Goal: Browse casually: Explore the website without a specific task or goal

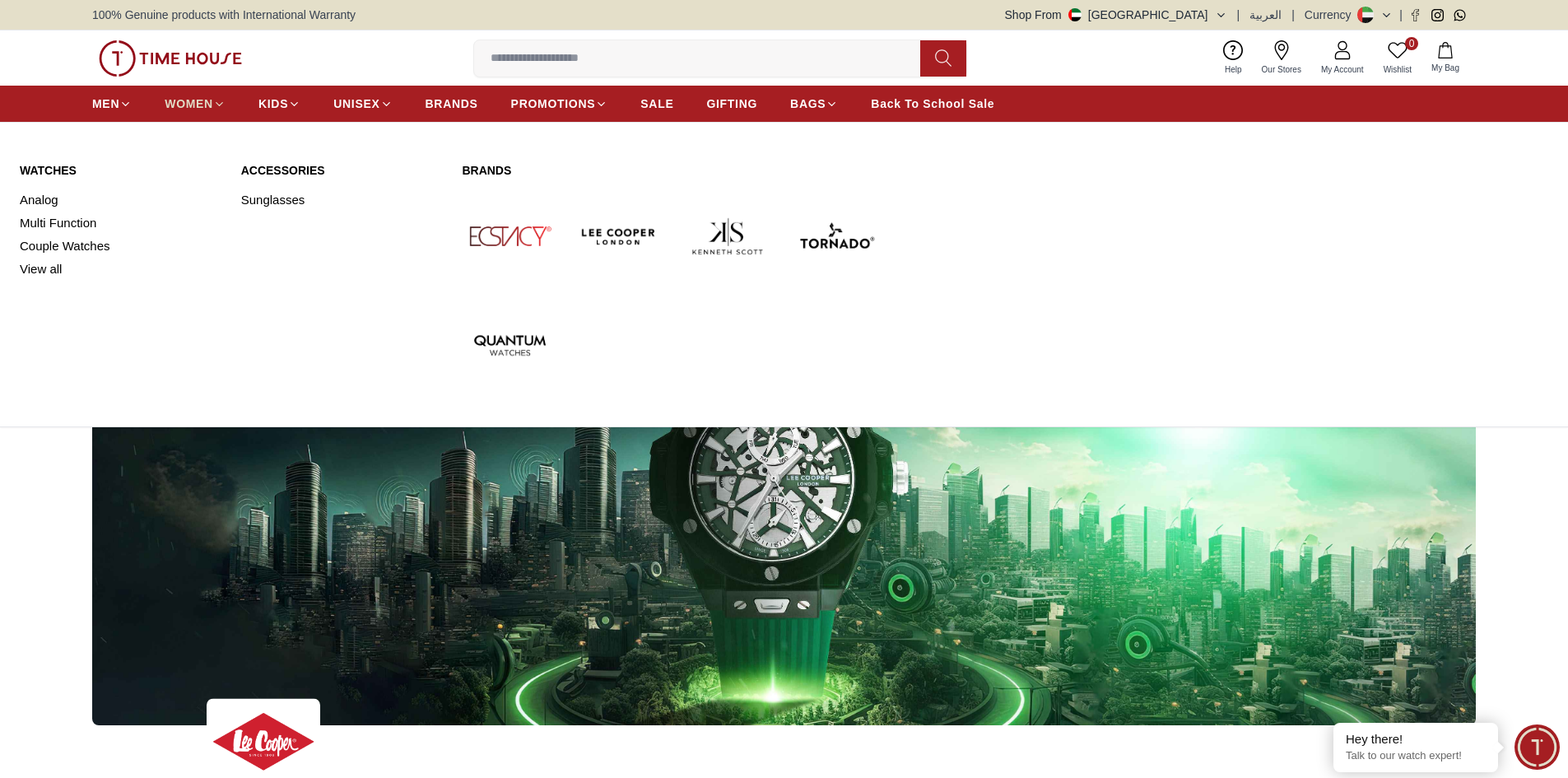
click at [185, 101] on span "WOMEN" at bounding box center [189, 104] width 48 height 16
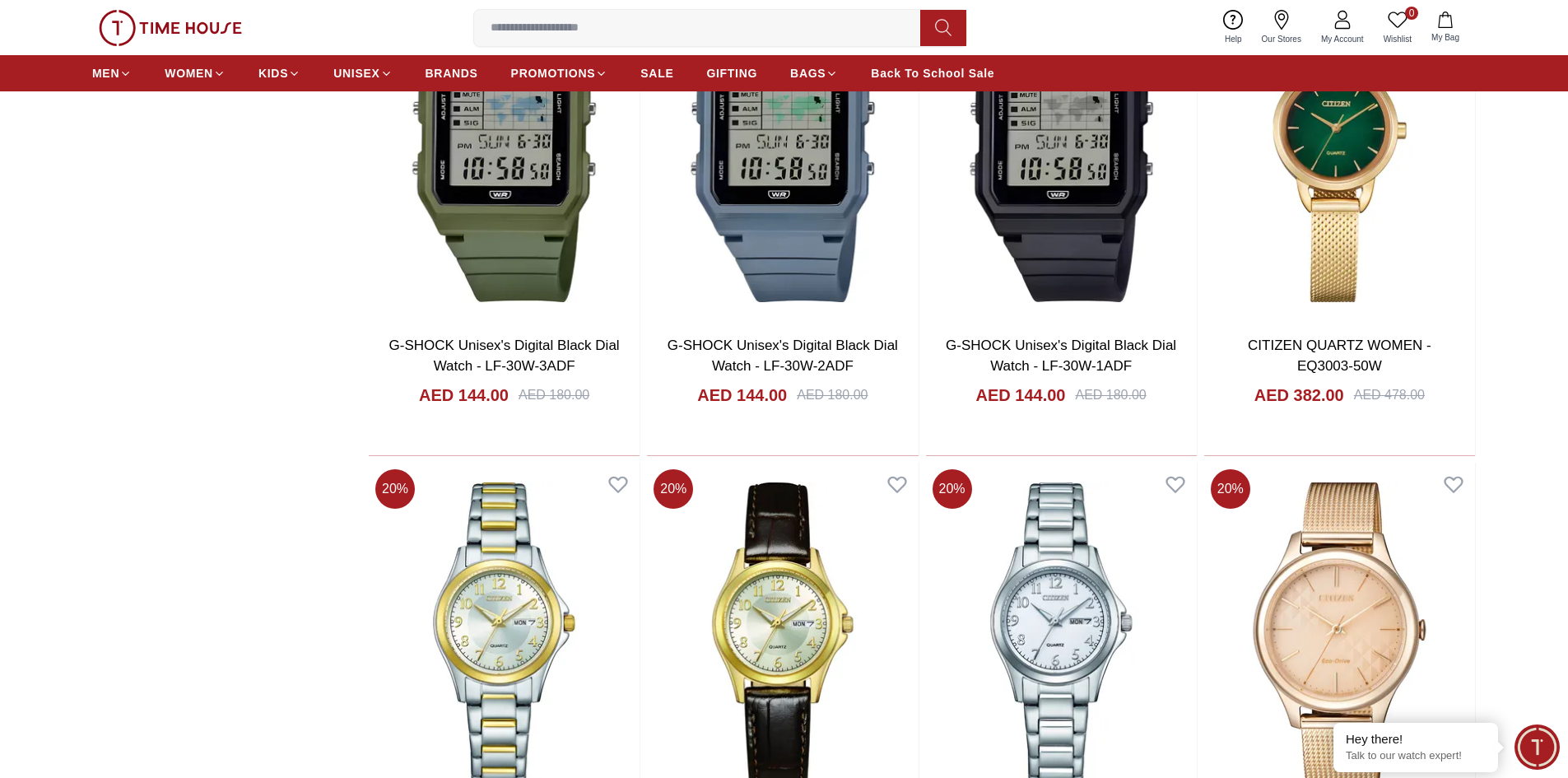
scroll to position [1976, 0]
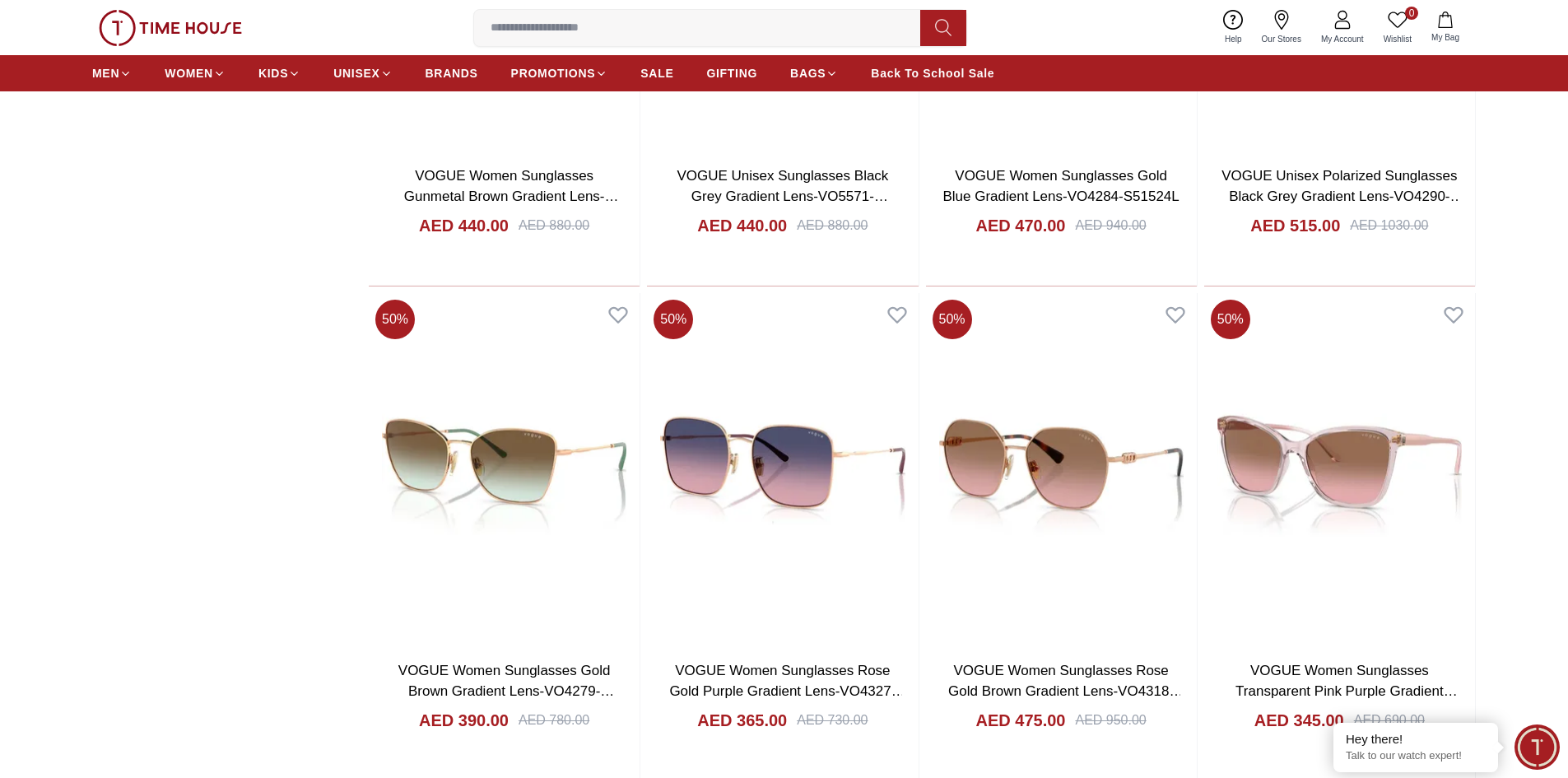
scroll to position [5024, 0]
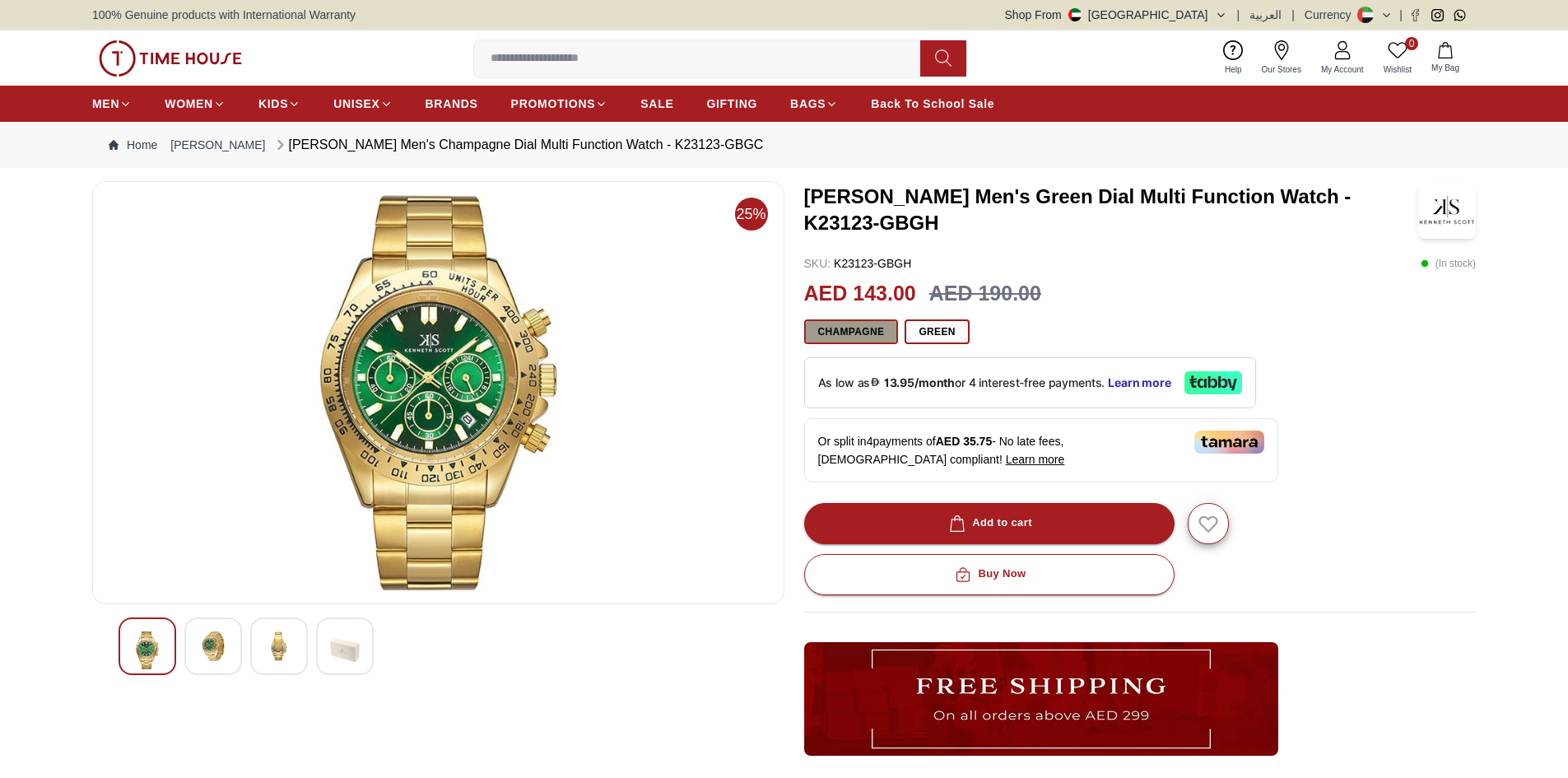
click at [827, 332] on button "Champagne" at bounding box center [852, 333] width 95 height 25
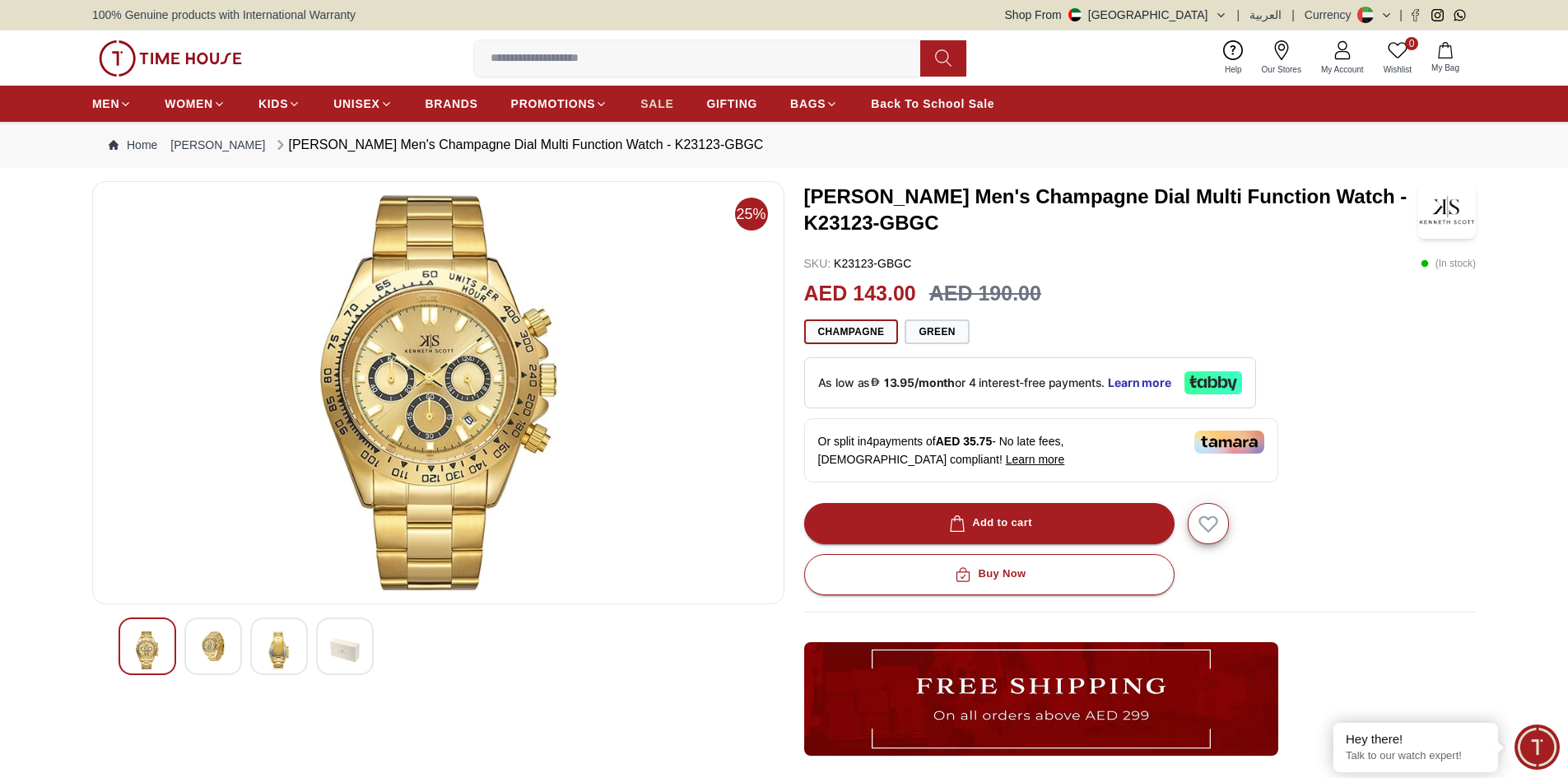
click at [654, 101] on span "SALE" at bounding box center [657, 104] width 33 height 16
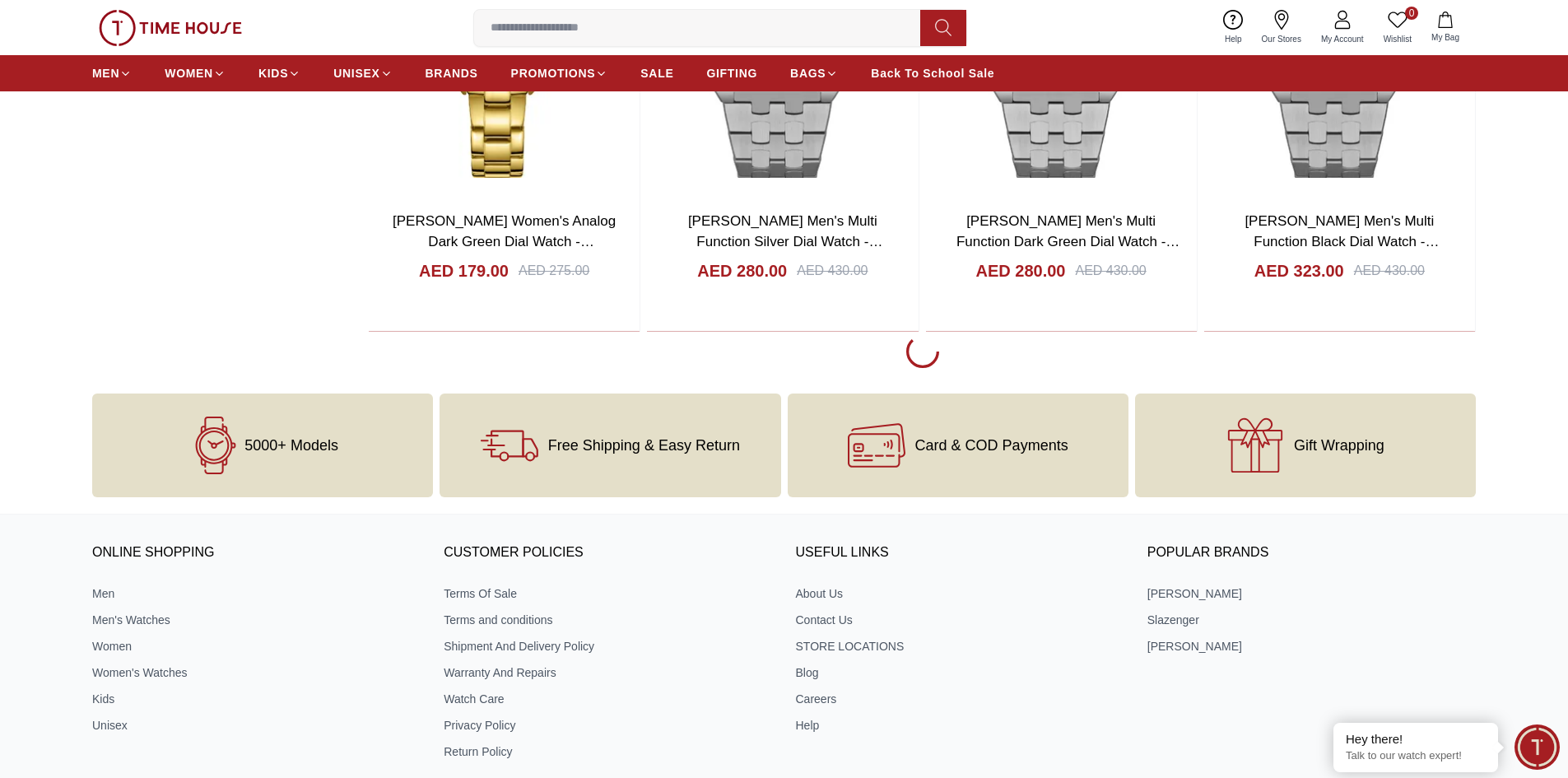
scroll to position [2883, 0]
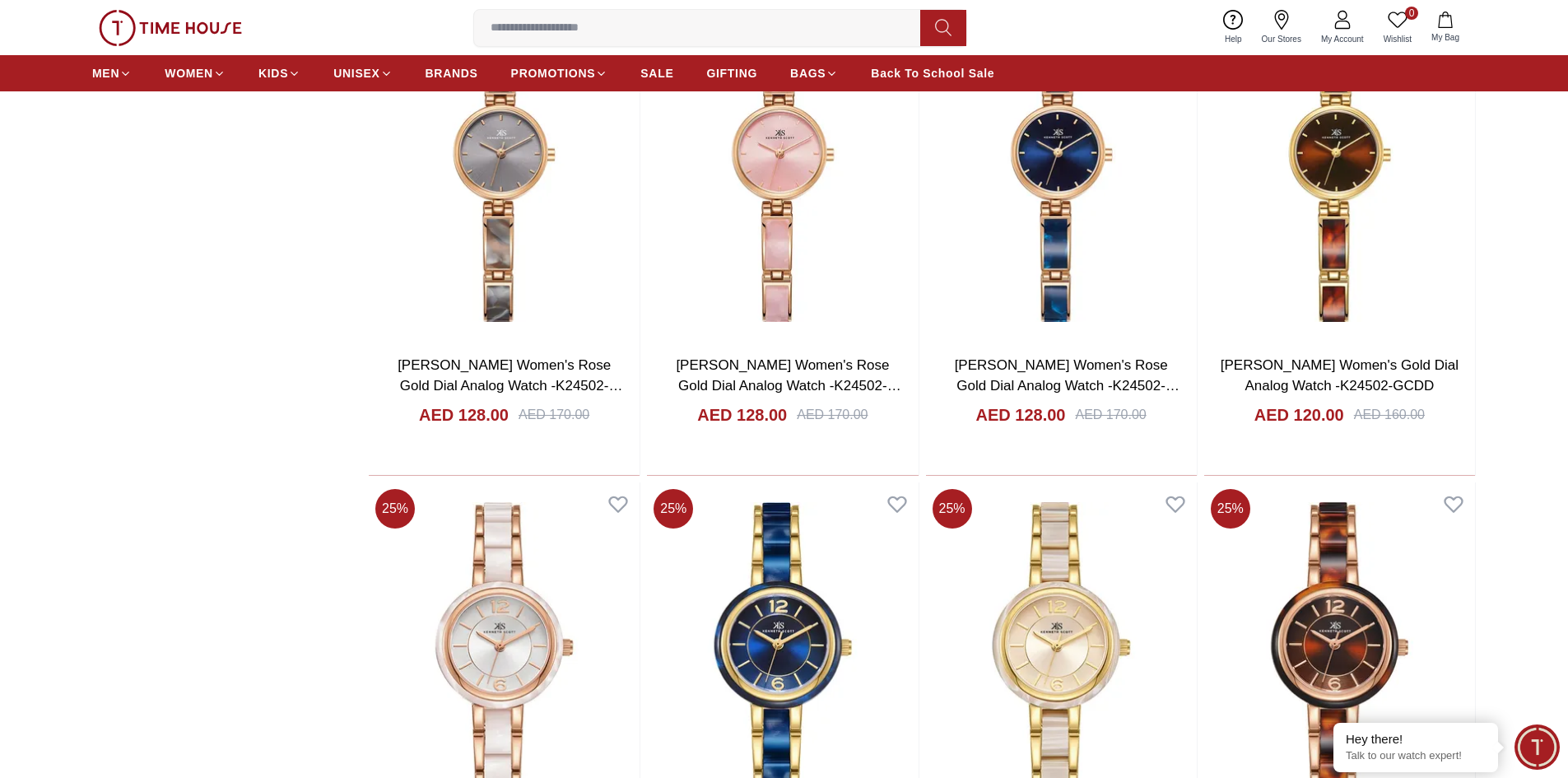
scroll to position [7413, 0]
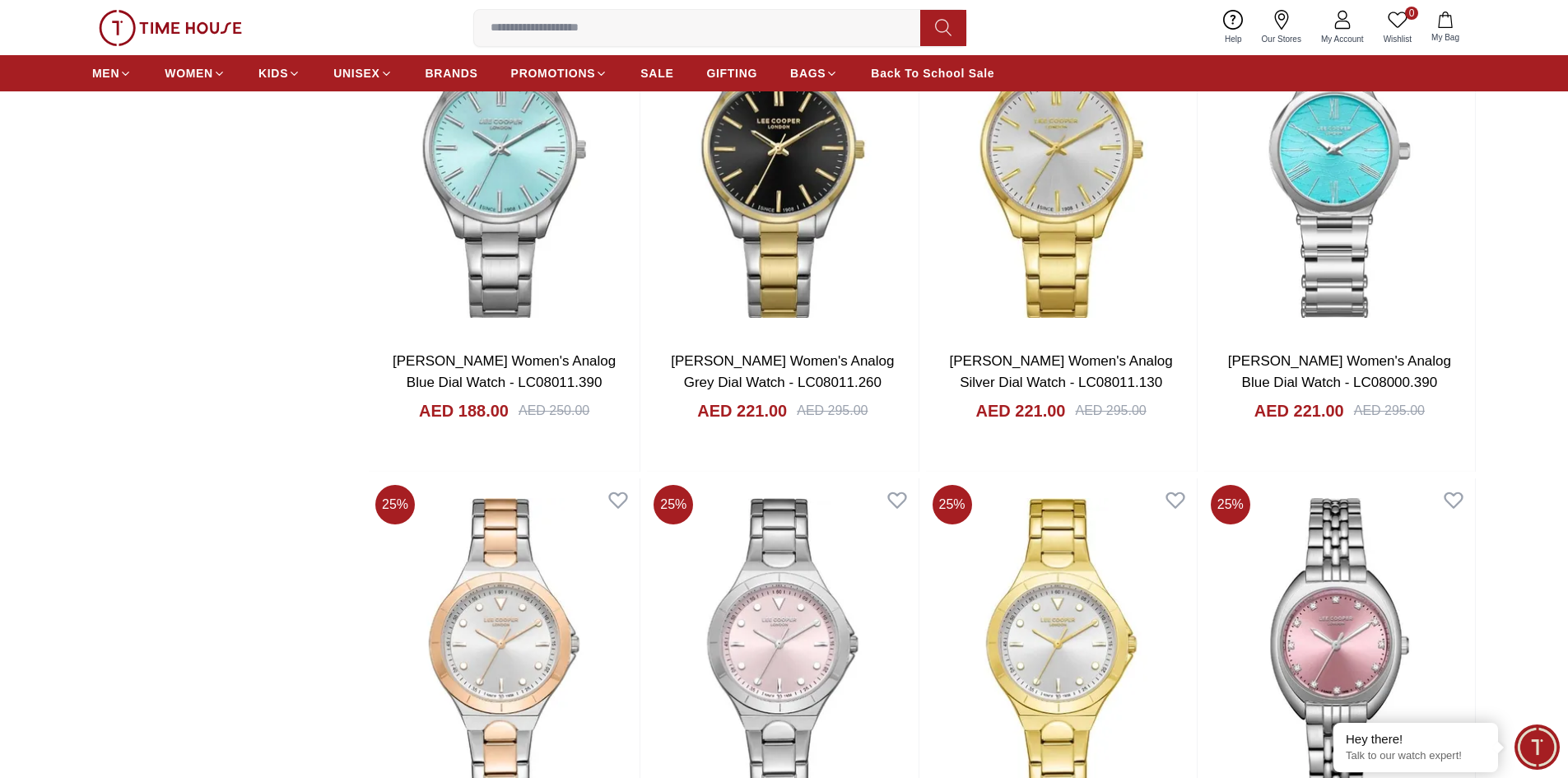
scroll to position [12354, 0]
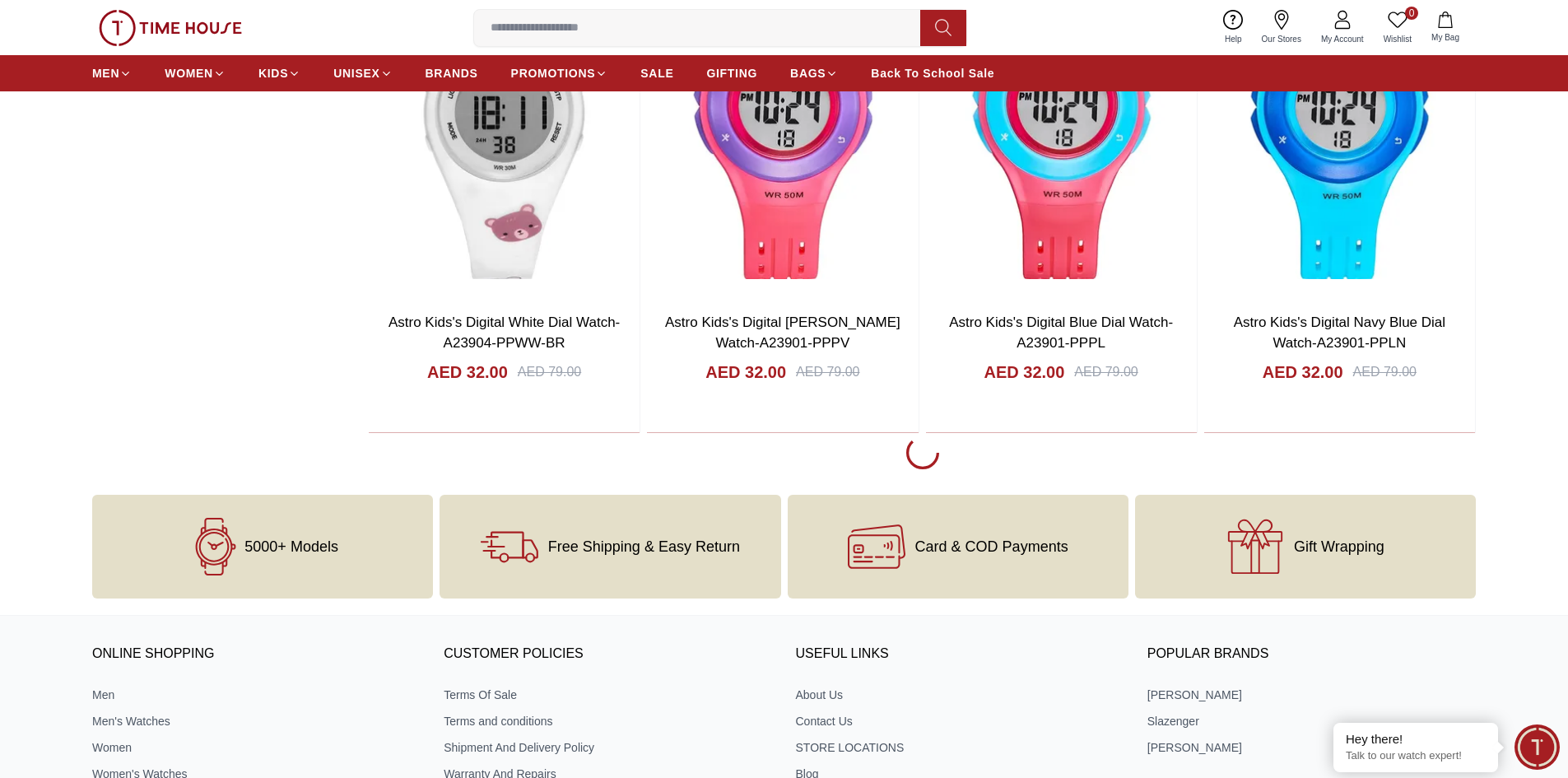
scroll to position [15318, 0]
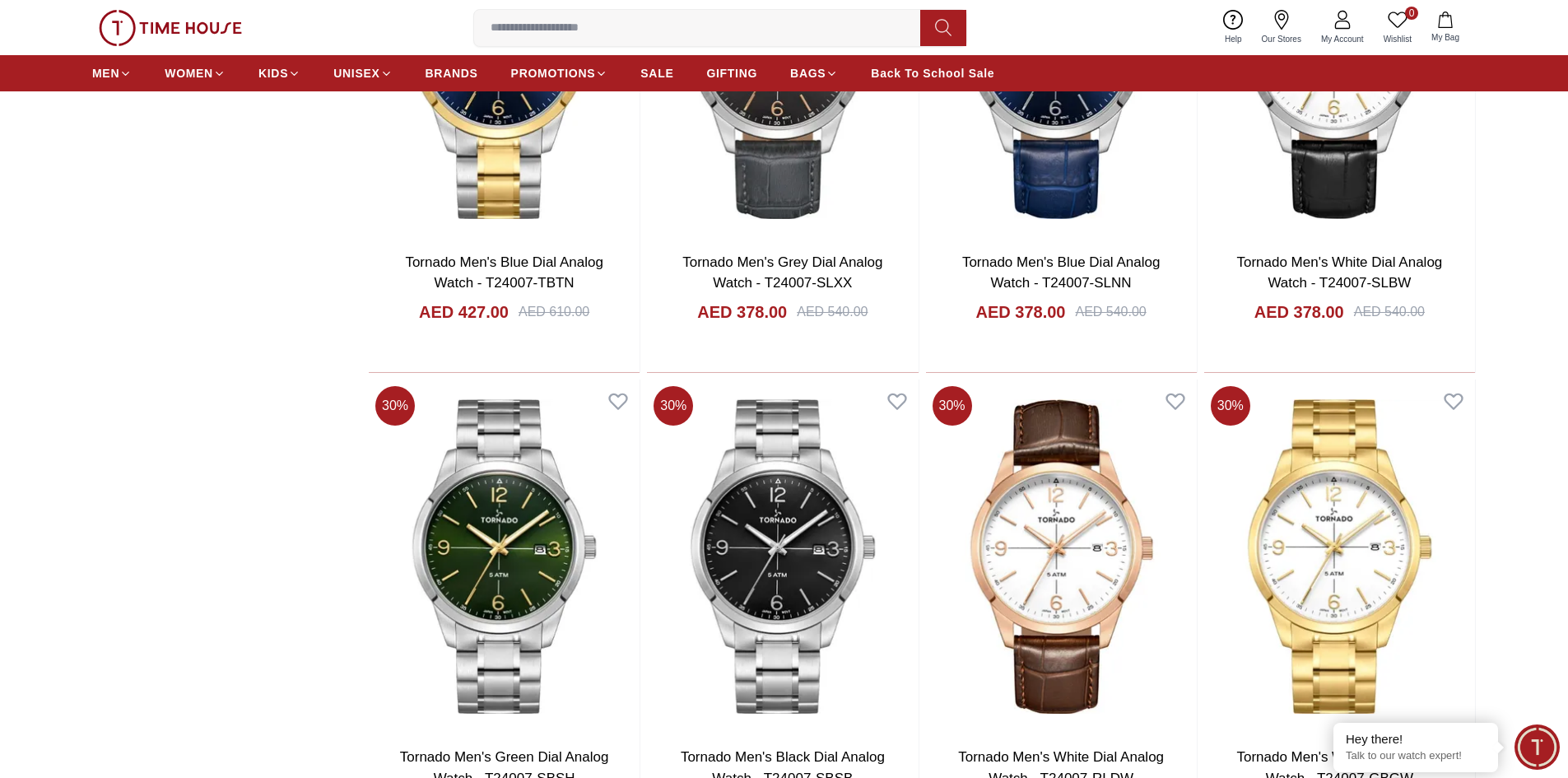
scroll to position [17377, 0]
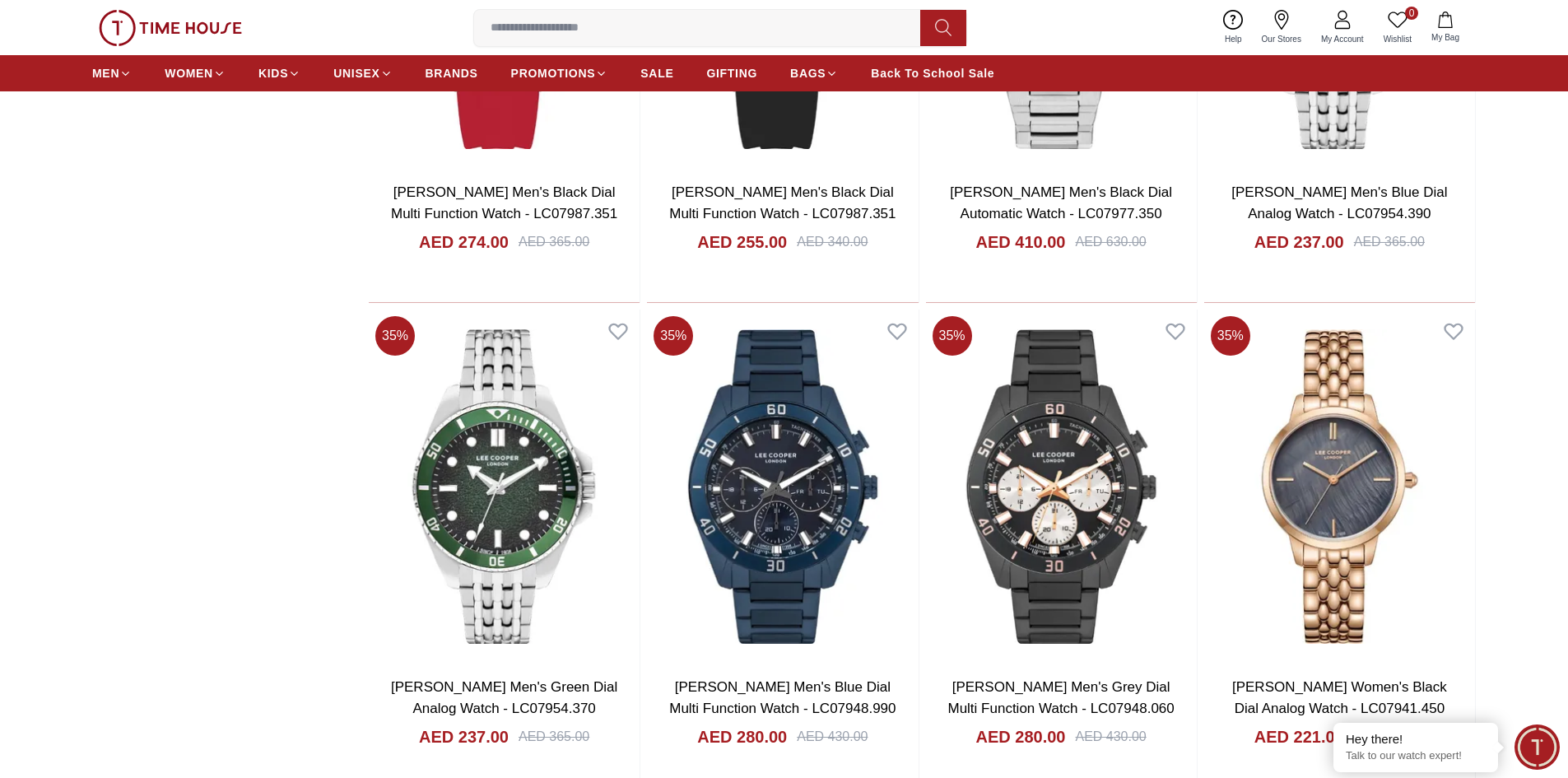
scroll to position [19930, 0]
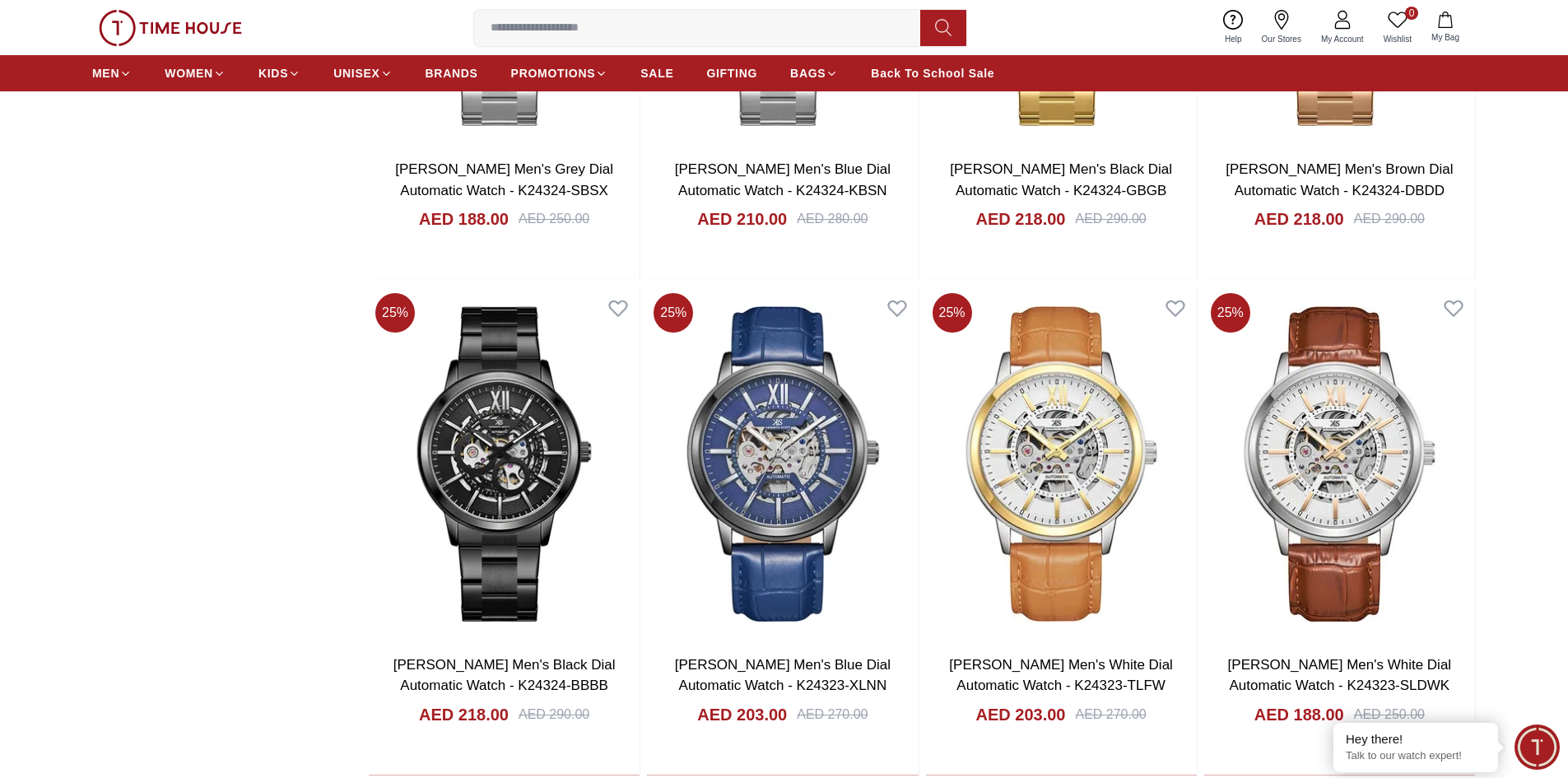
scroll to position [22483, 0]
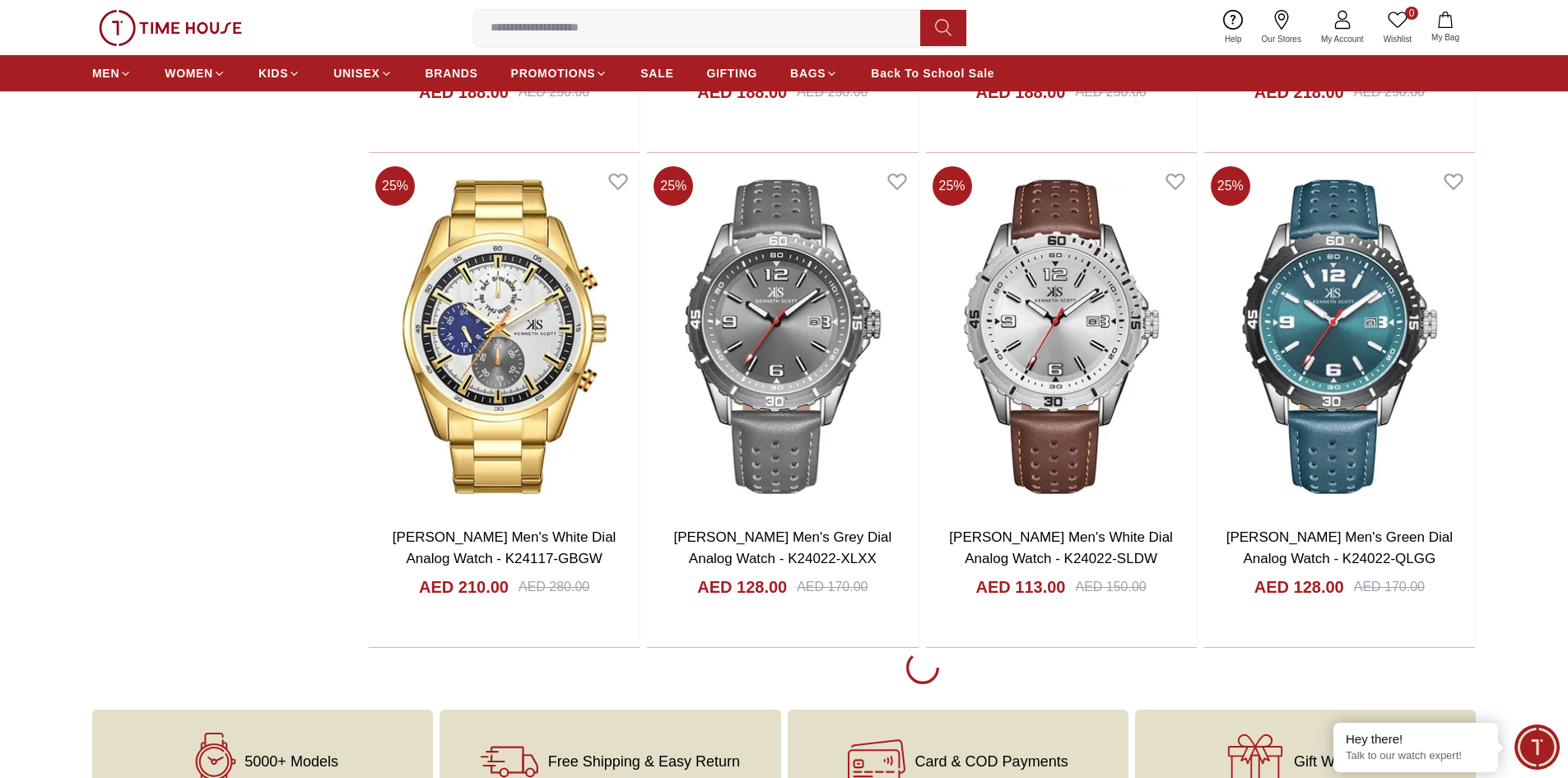
scroll to position [24872, 0]
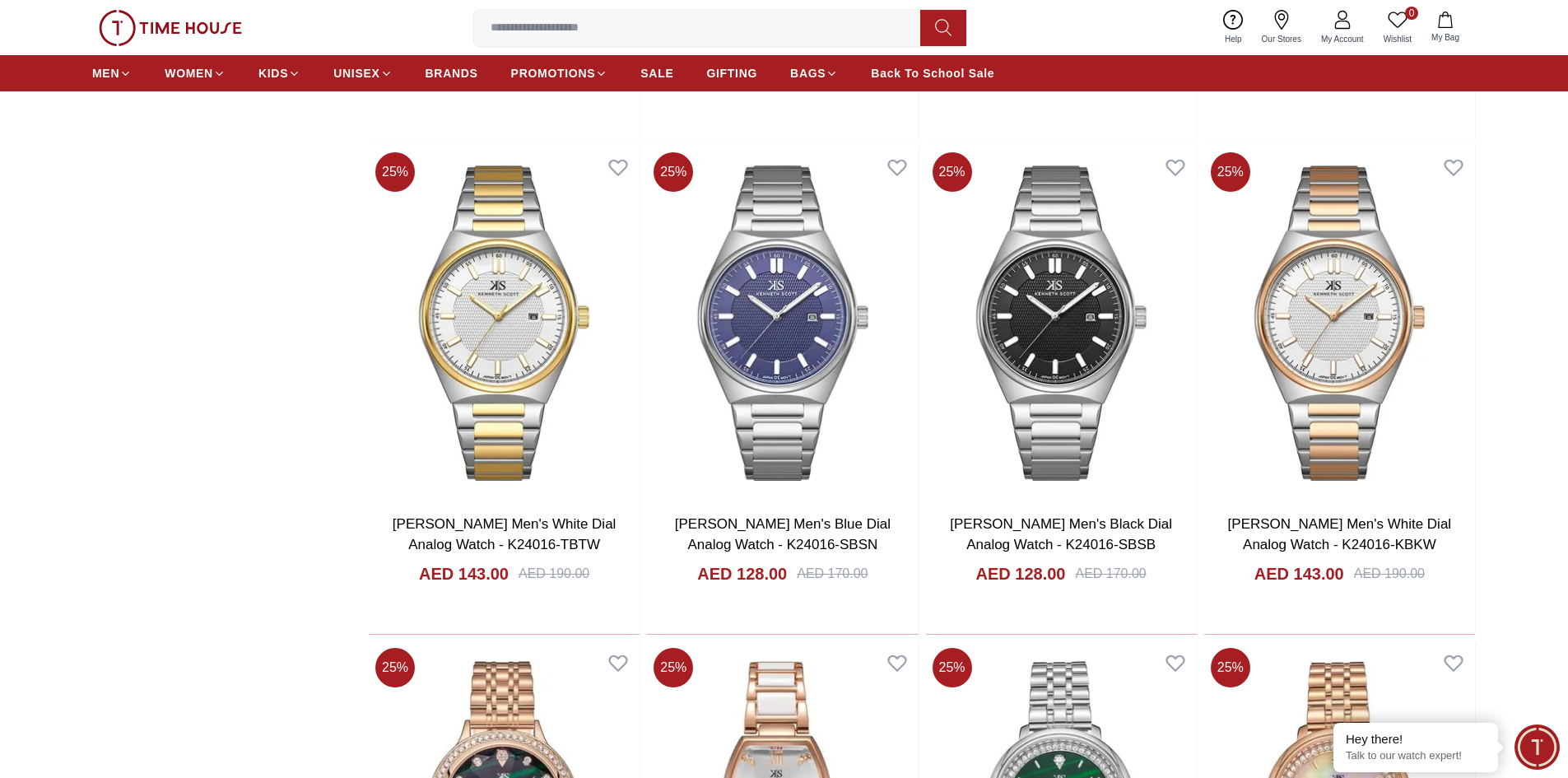
scroll to position [27178, 0]
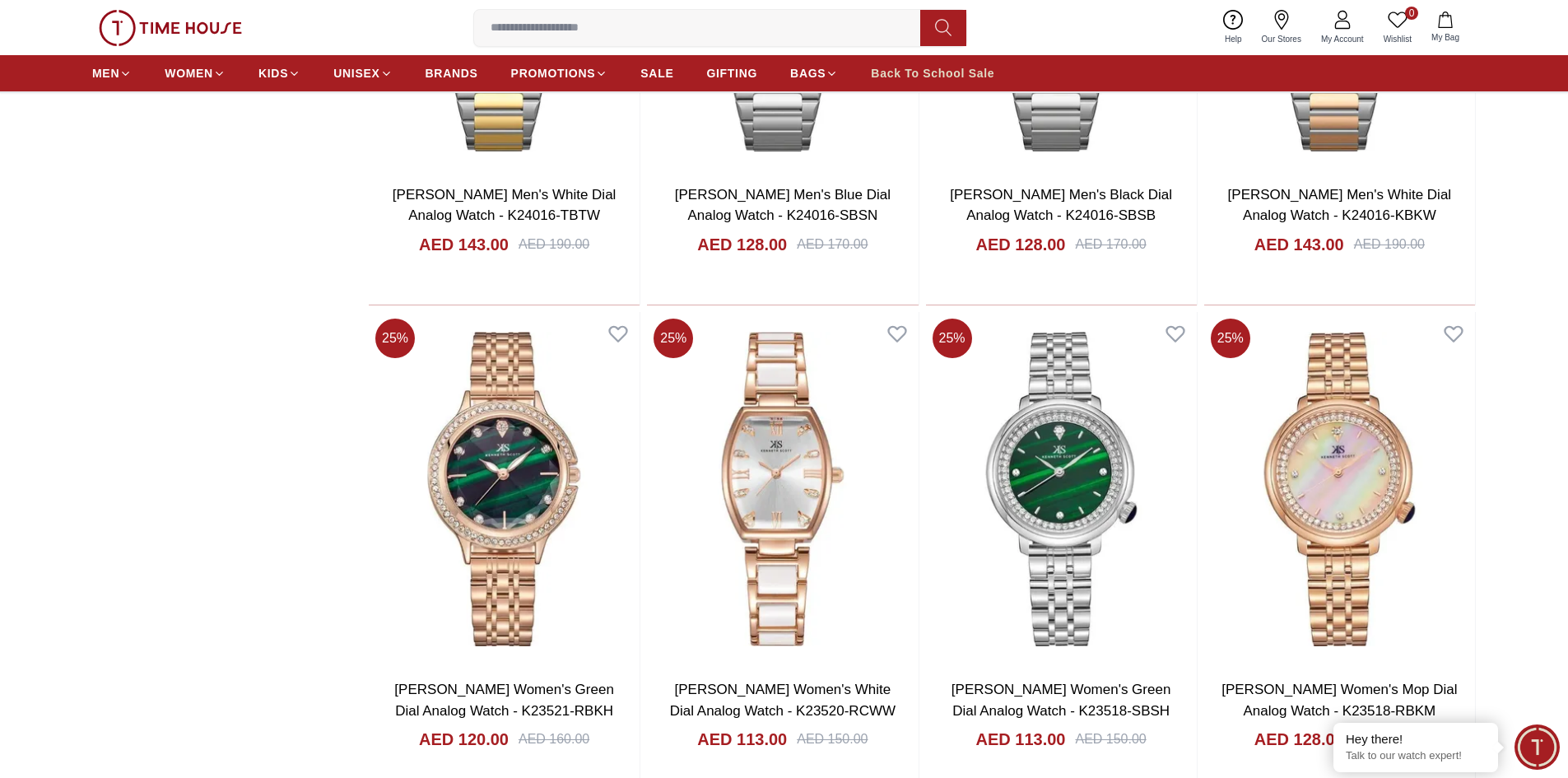
click at [947, 80] on span "Back To School Sale" at bounding box center [933, 73] width 124 height 16
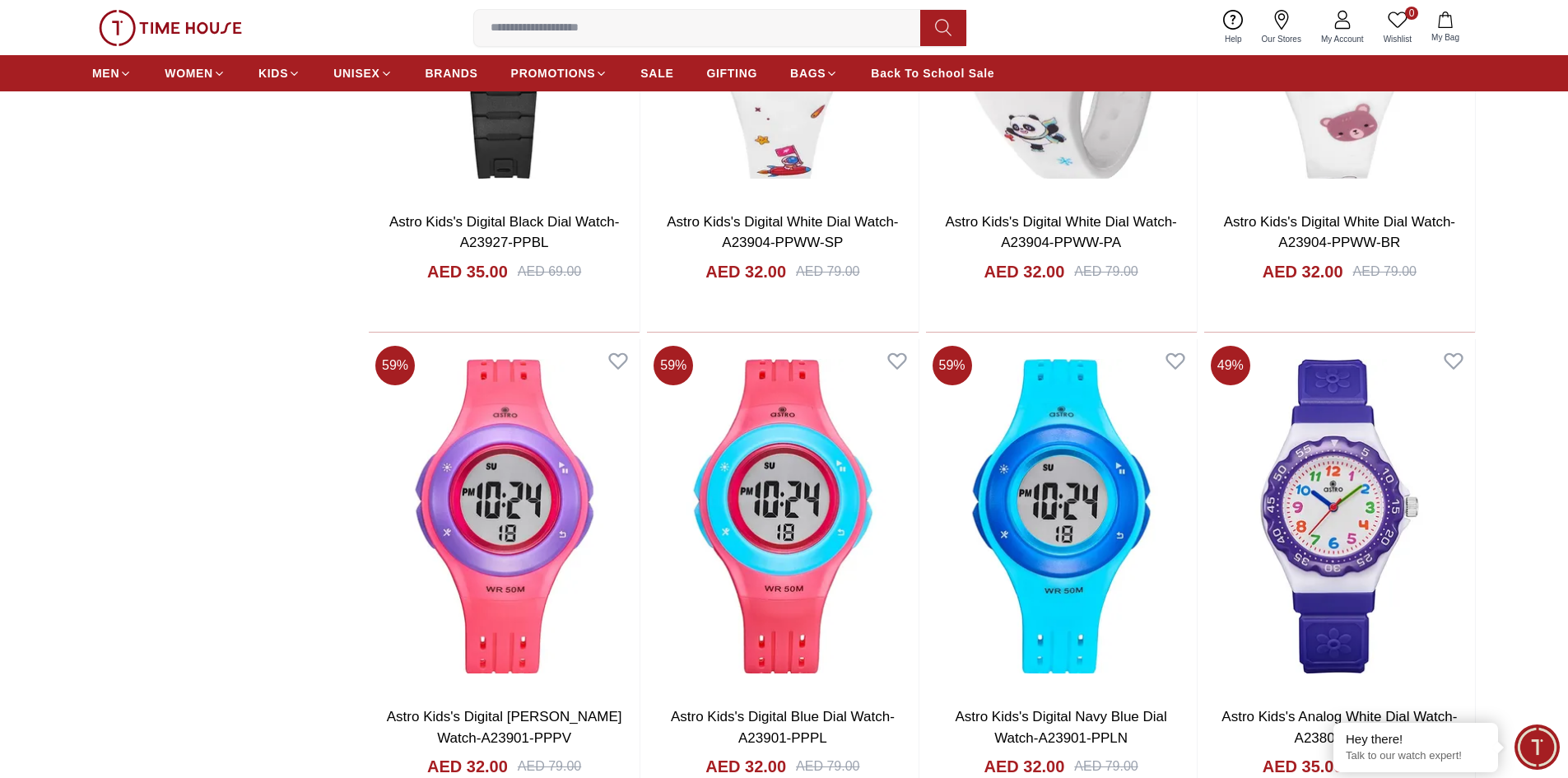
scroll to position [2059, 0]
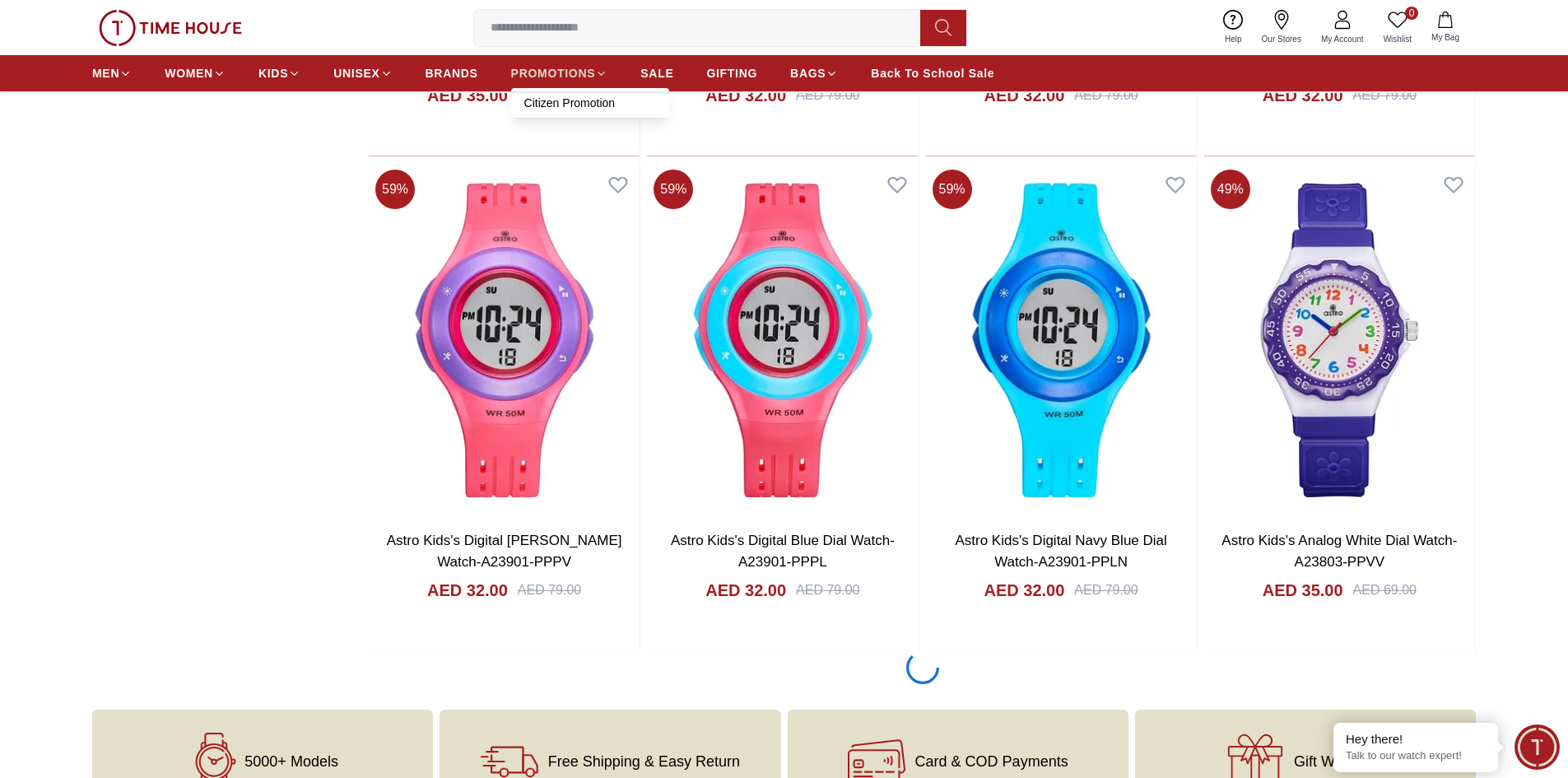
click at [538, 76] on span "PROMOTIONS" at bounding box center [554, 73] width 85 height 16
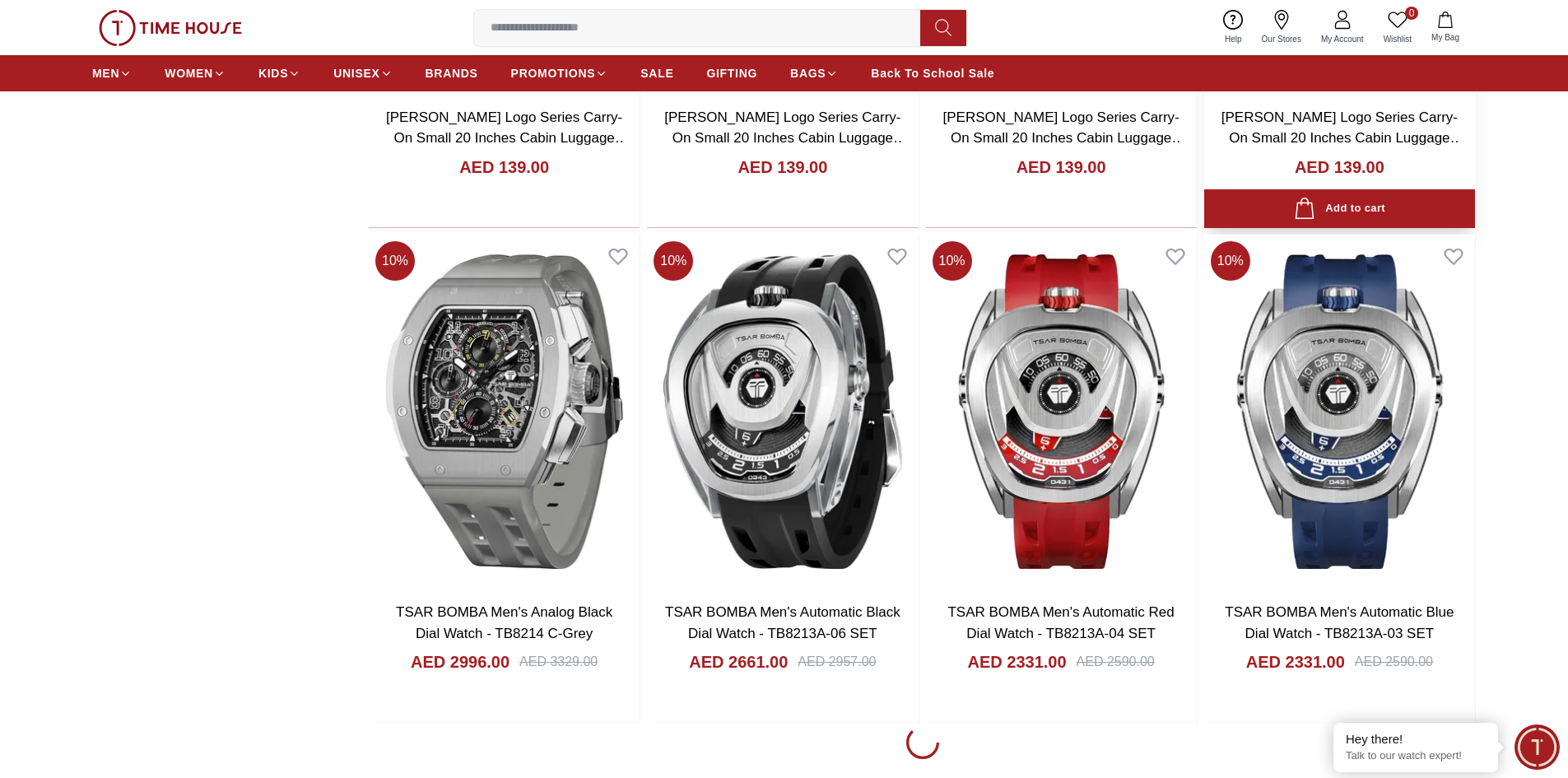
scroll to position [2141, 0]
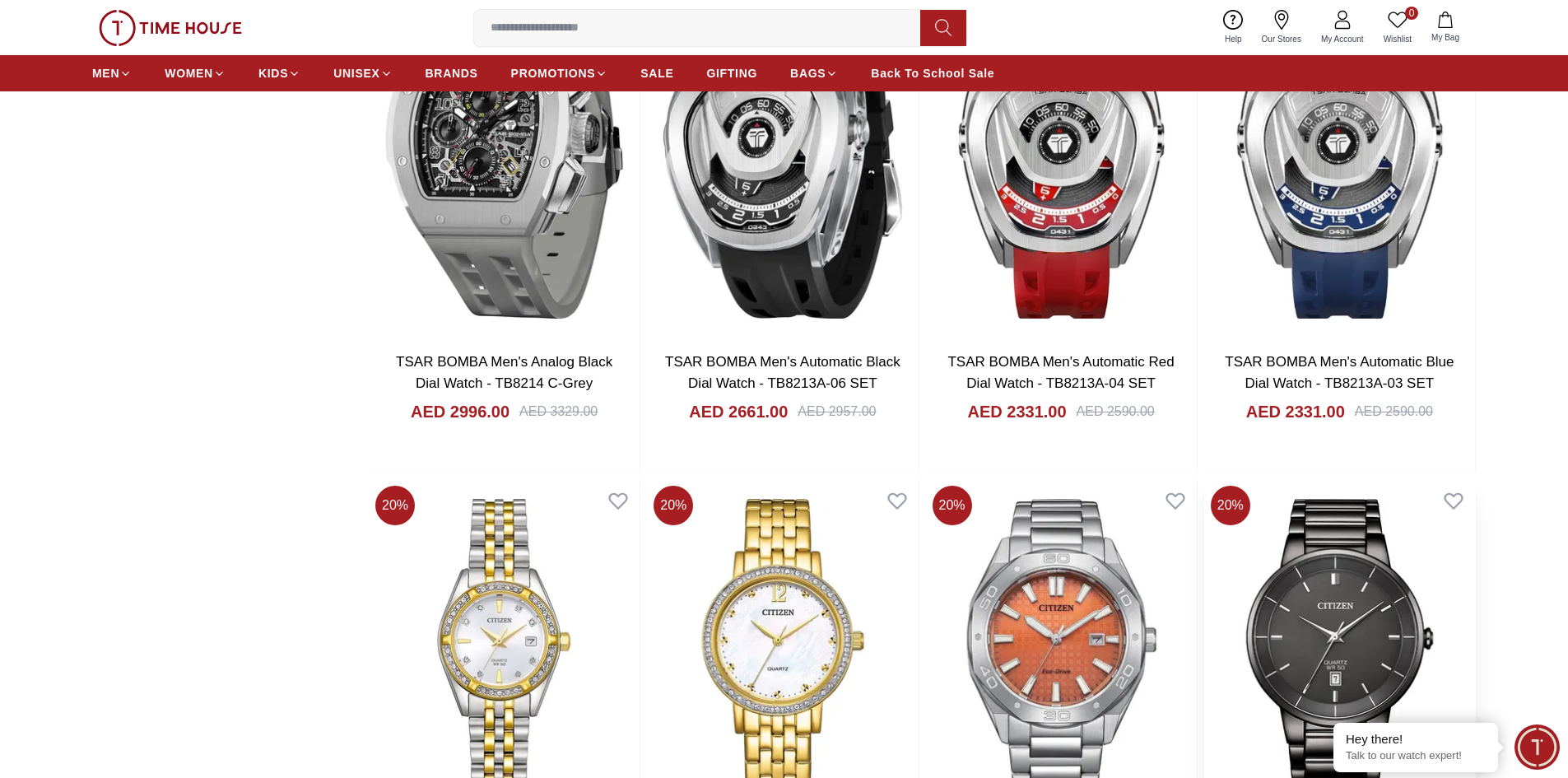
scroll to position [2389, 0]
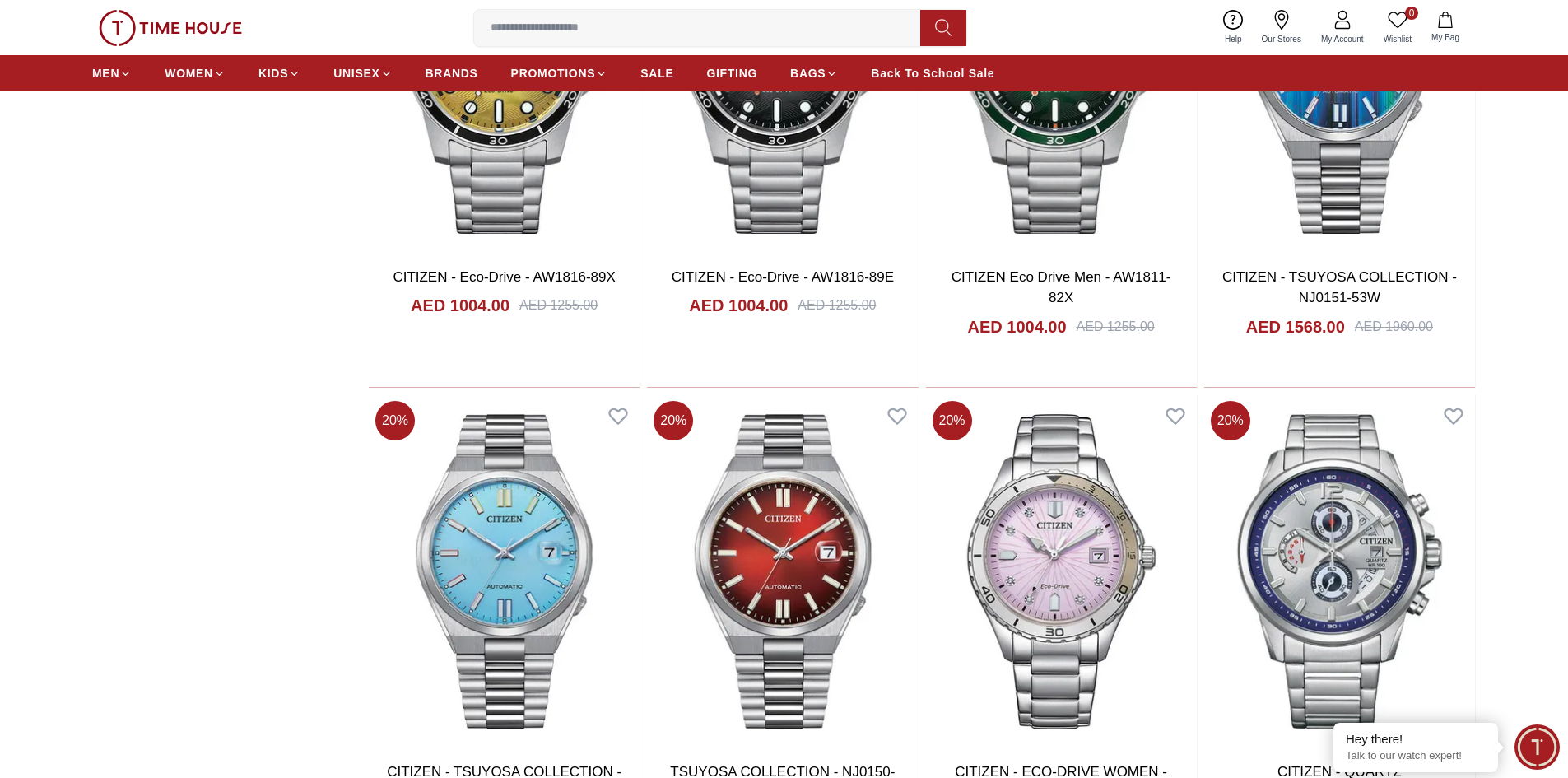
scroll to position [4448, 0]
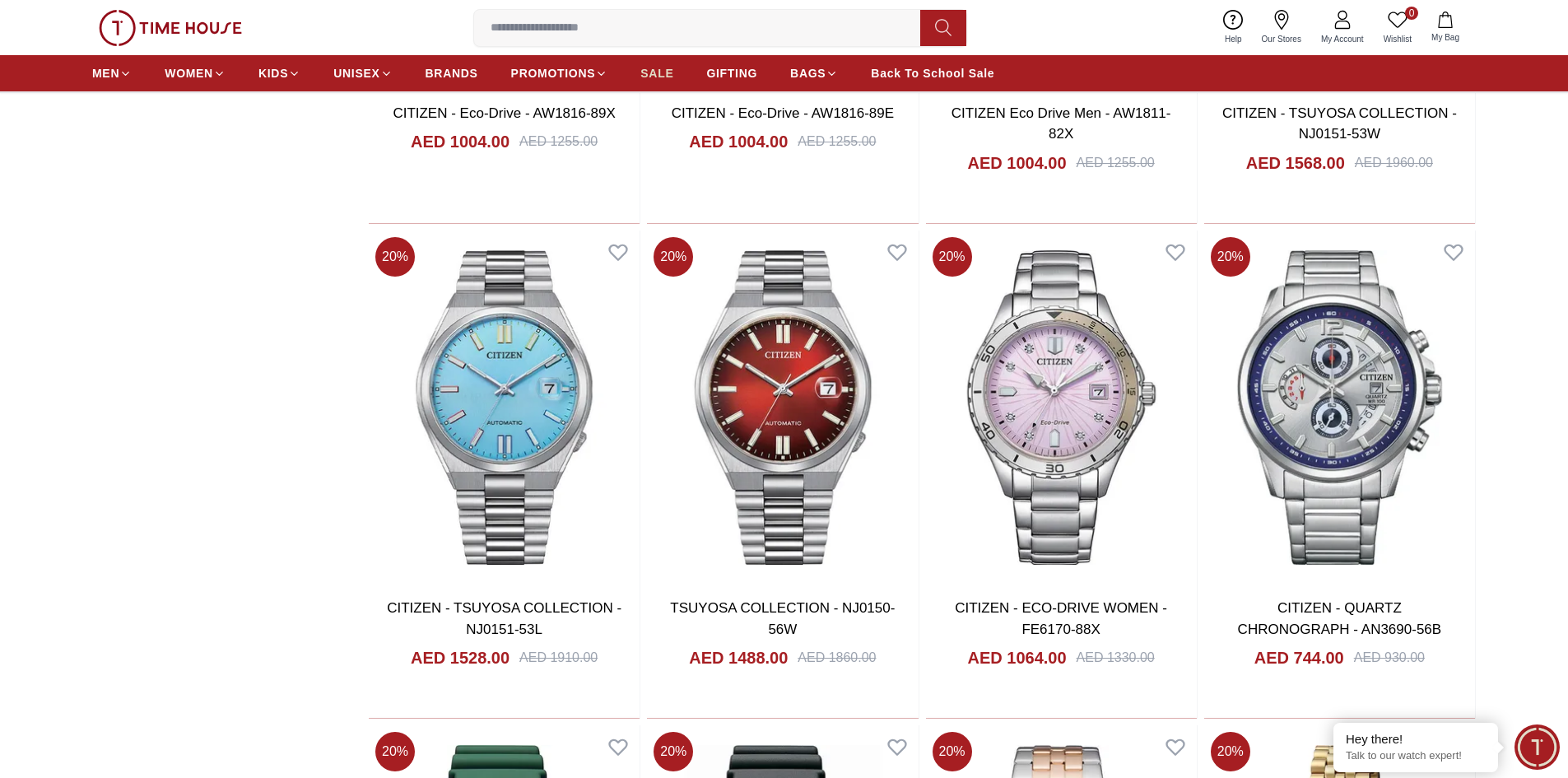
click at [656, 73] on span "SALE" at bounding box center [657, 73] width 33 height 16
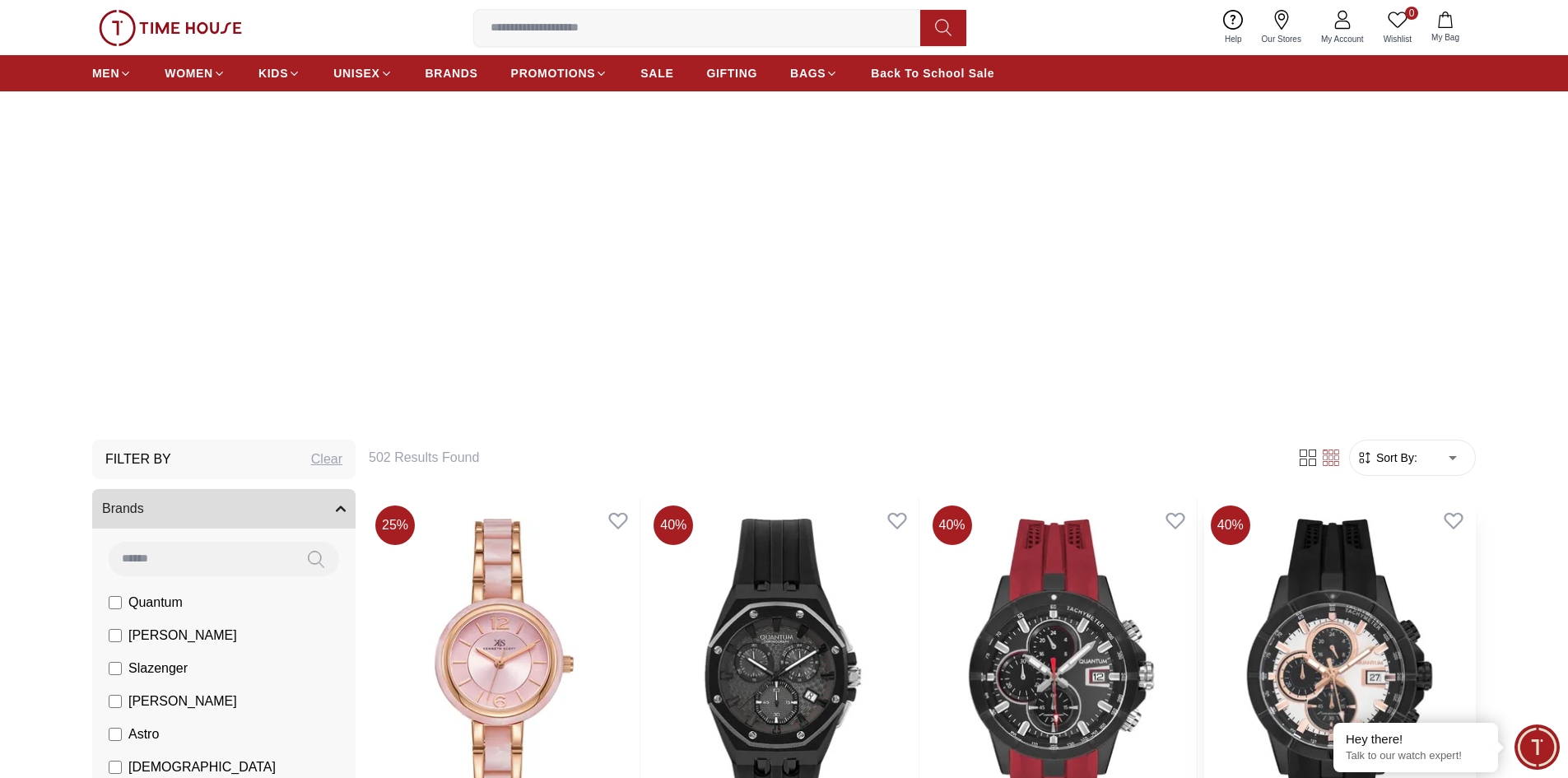
scroll to position [411, 0]
